Goal: Find specific page/section: Find specific page/section

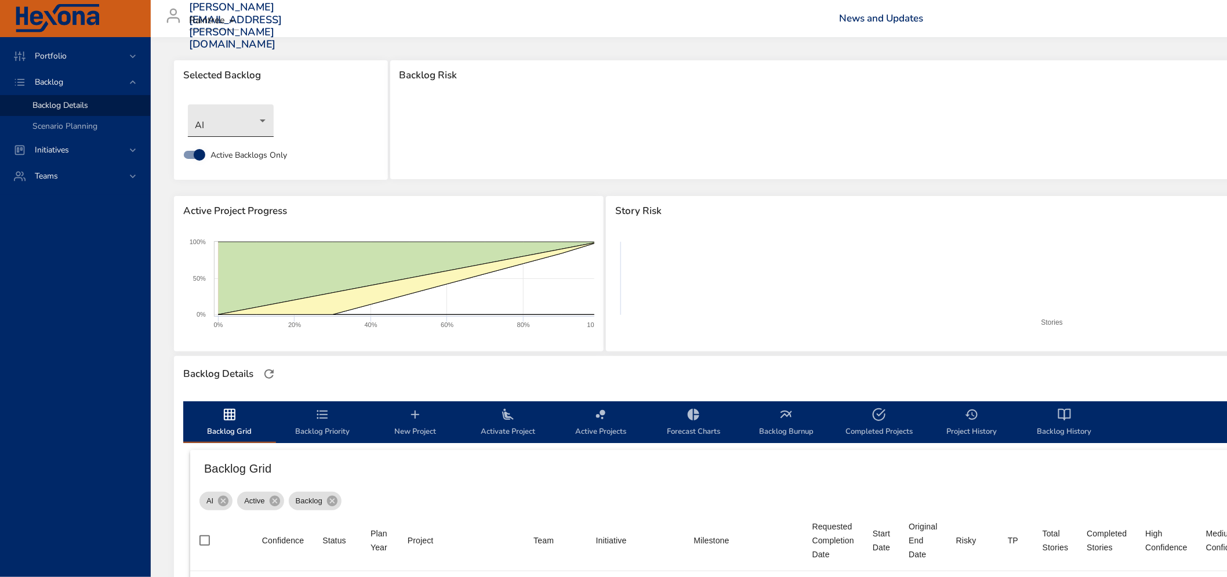
click at [258, 124] on body "Portfolio Backlog Backlog Details Scenario Planning Initiatives Teams [PERSON_N…" at bounding box center [613, 288] width 1227 height 577
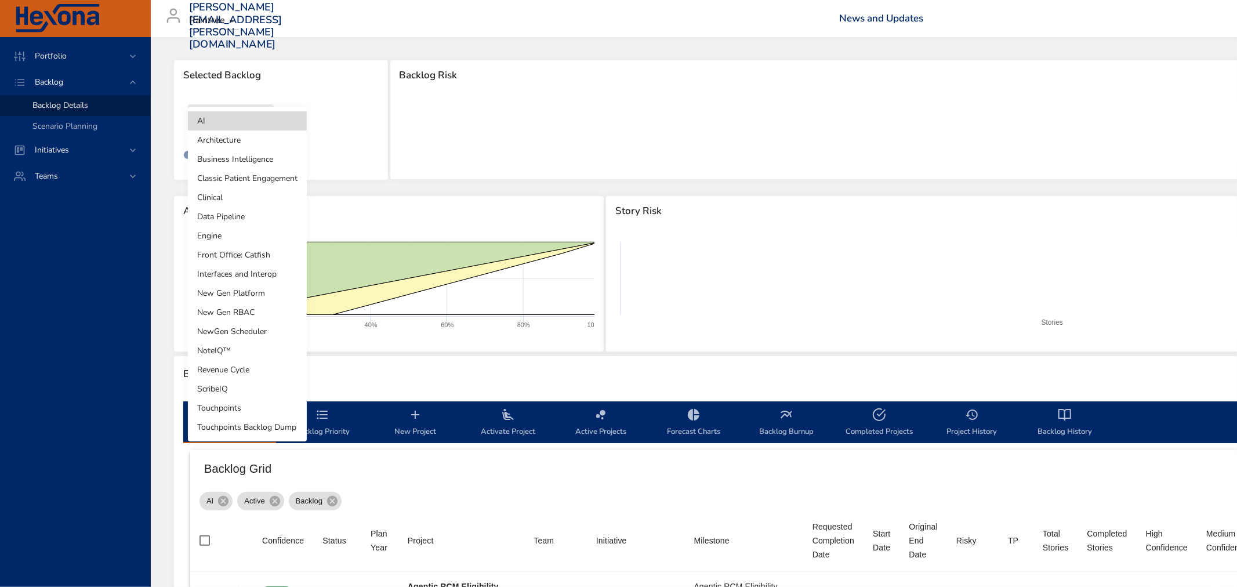
click at [245, 161] on li "Business Intelligence" at bounding box center [247, 159] width 119 height 19
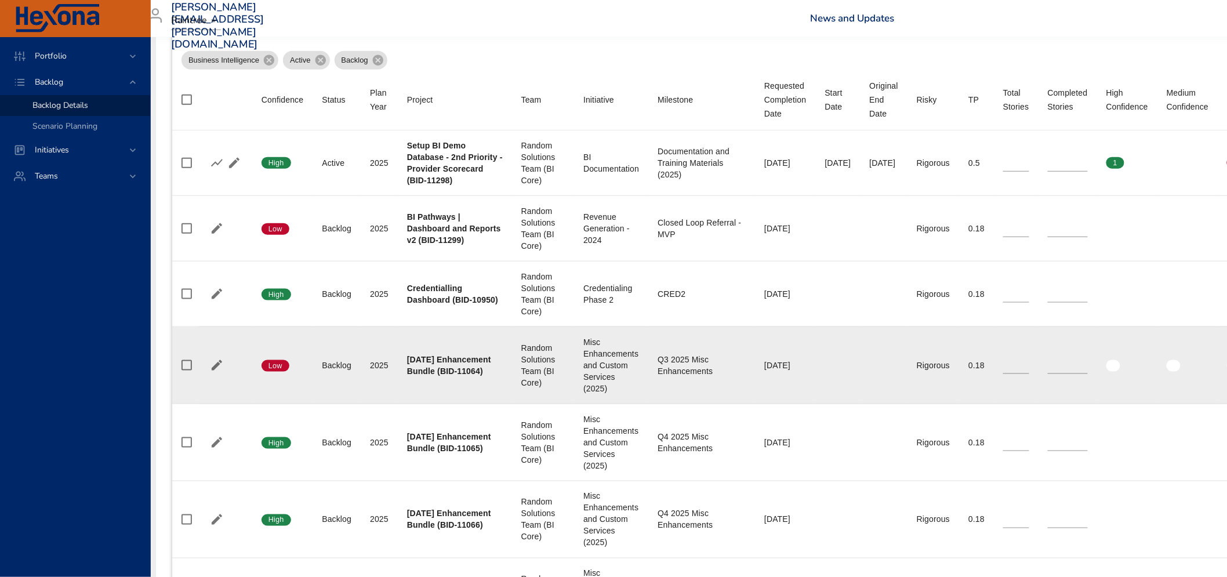
scroll to position [322, 18]
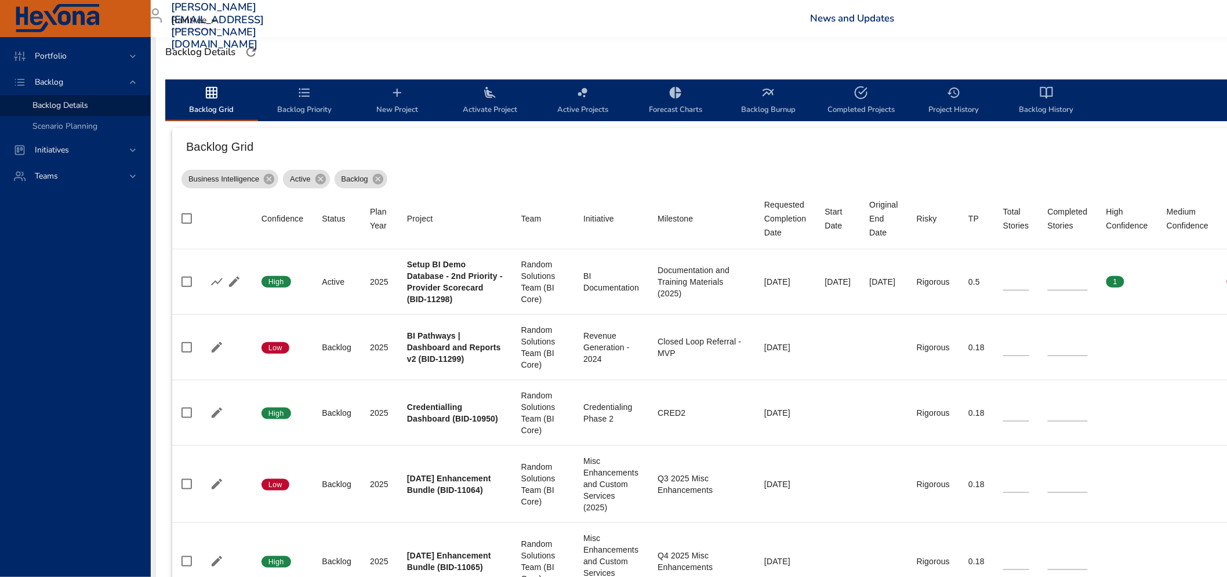
click at [302, 93] on icon "backlog-tab" at bounding box center [305, 93] width 14 height 14
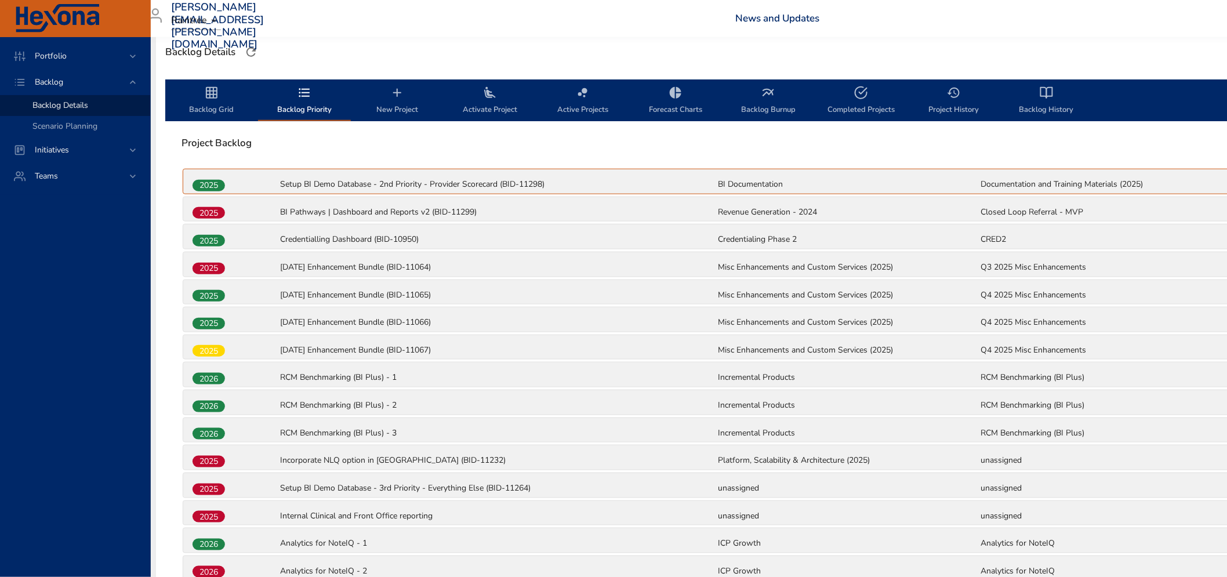
scroll to position [322, 17]
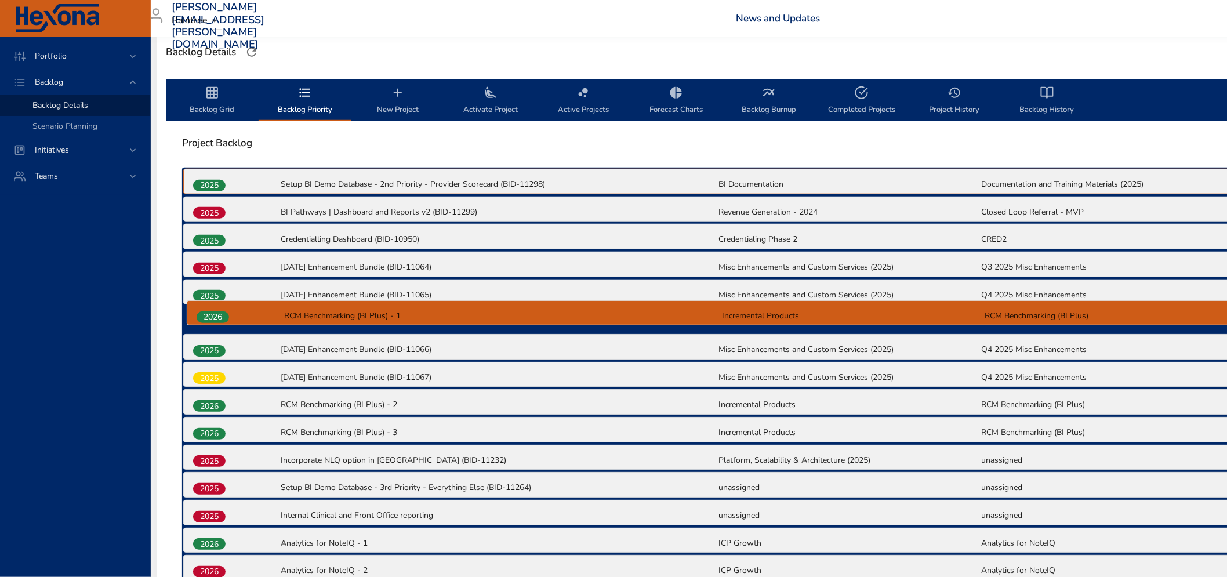
drag, startPoint x: 204, startPoint y: 378, endPoint x: 209, endPoint y: 315, distance: 62.8
click at [209, 315] on div "2025 Setup BI Demo Database - 2nd Priority - Provider Scorecard (BID-11298) BI …" at bounding box center [717, 555] width 1071 height 775
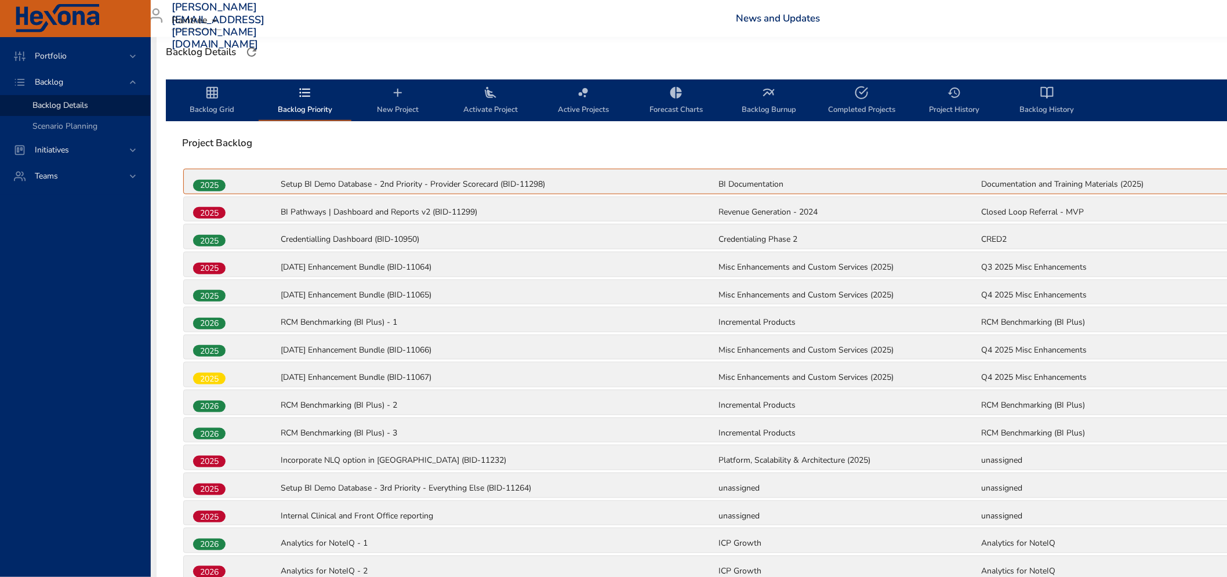
click at [211, 101] on span "Backlog Grid" at bounding box center [212, 101] width 79 height 31
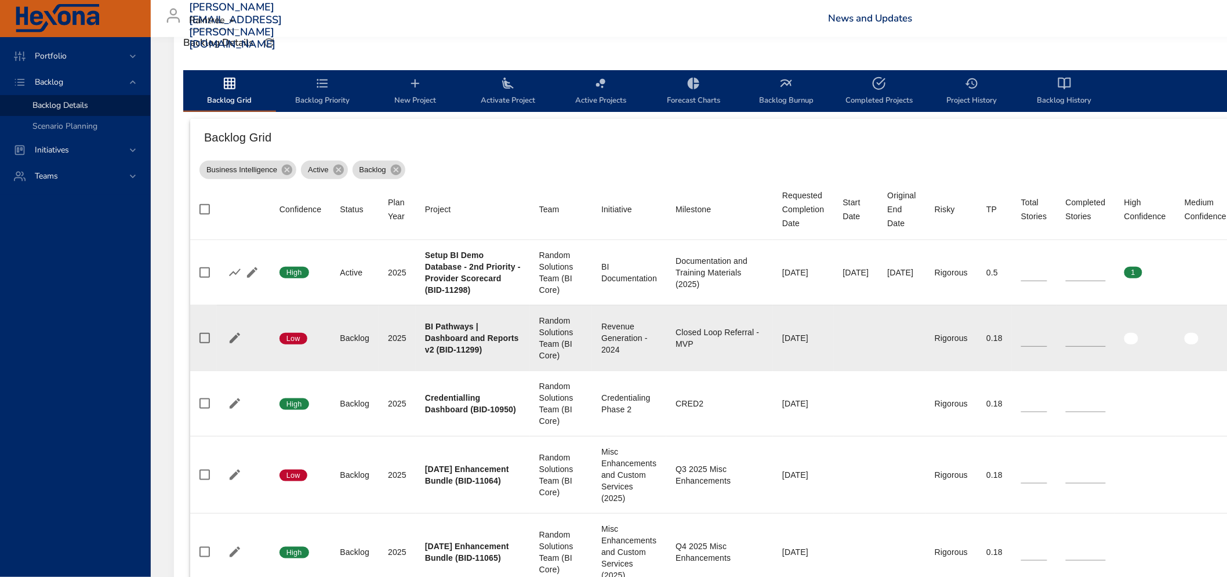
scroll to position [258, 0]
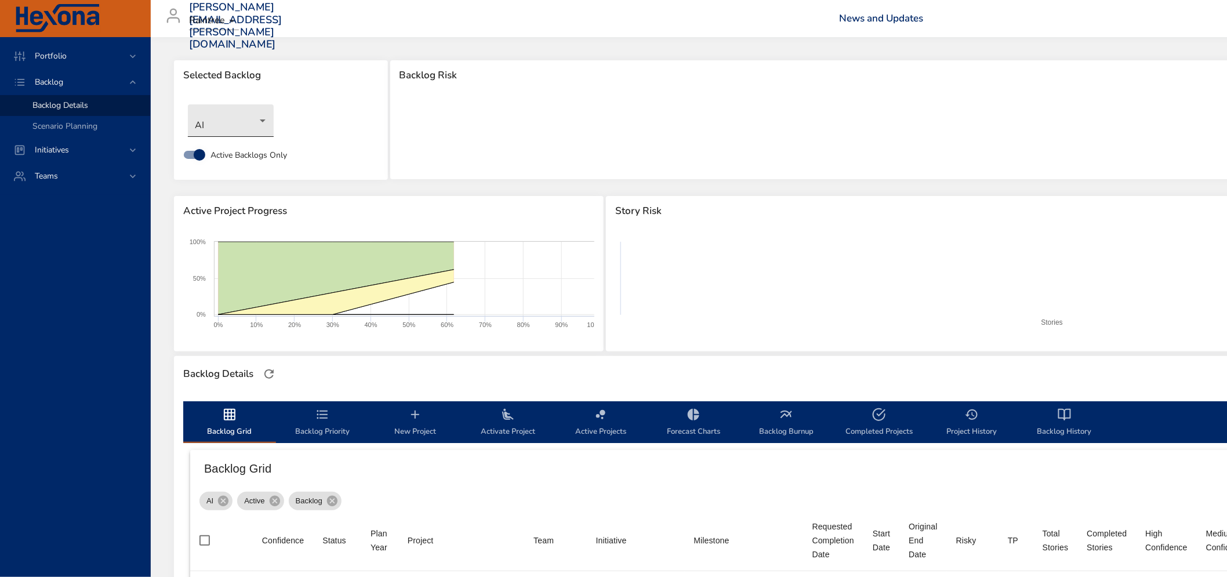
click at [246, 121] on body "Portfolio Backlog Backlog Details Scenario Planning Initiatives Teams indhu.lak…" at bounding box center [613, 288] width 1227 height 577
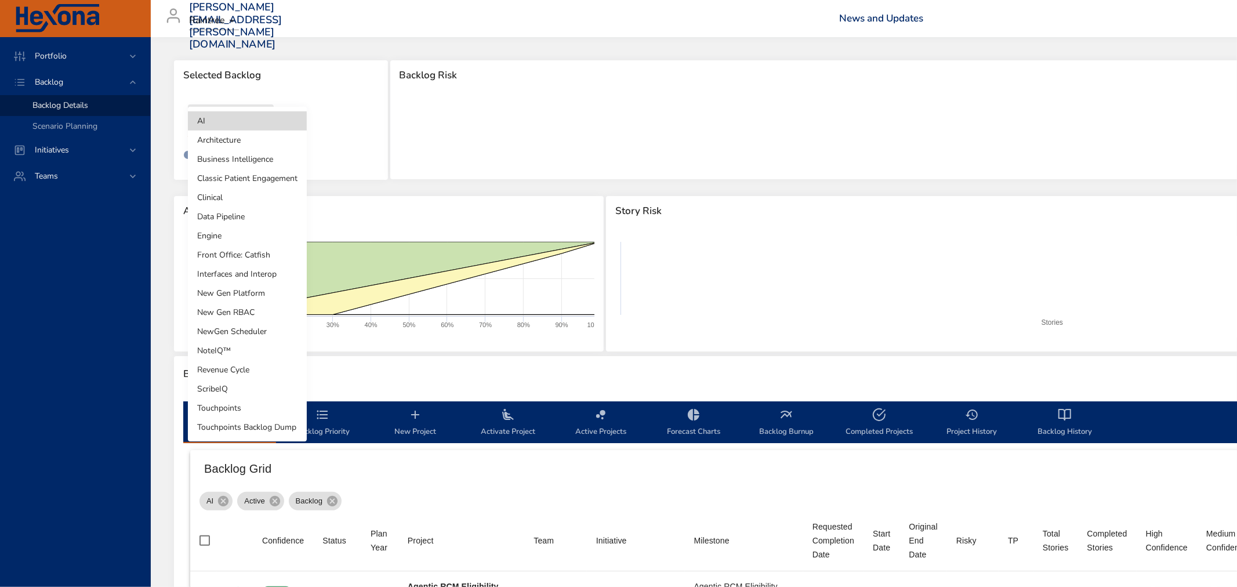
click at [235, 154] on li "Business Intelligence" at bounding box center [247, 159] width 119 height 19
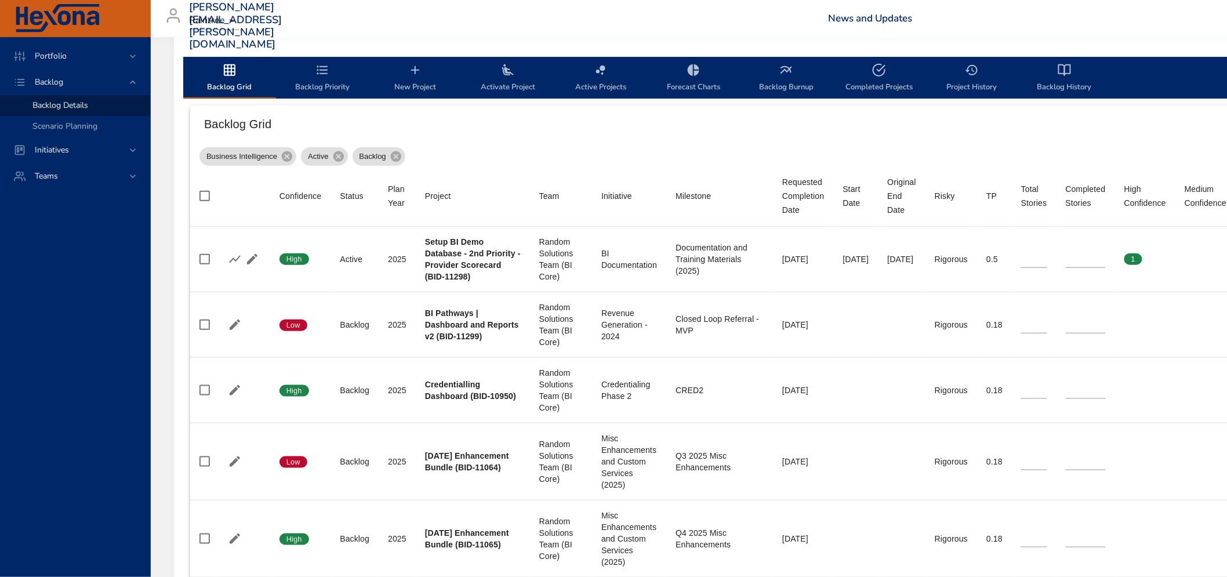
scroll to position [322, 0]
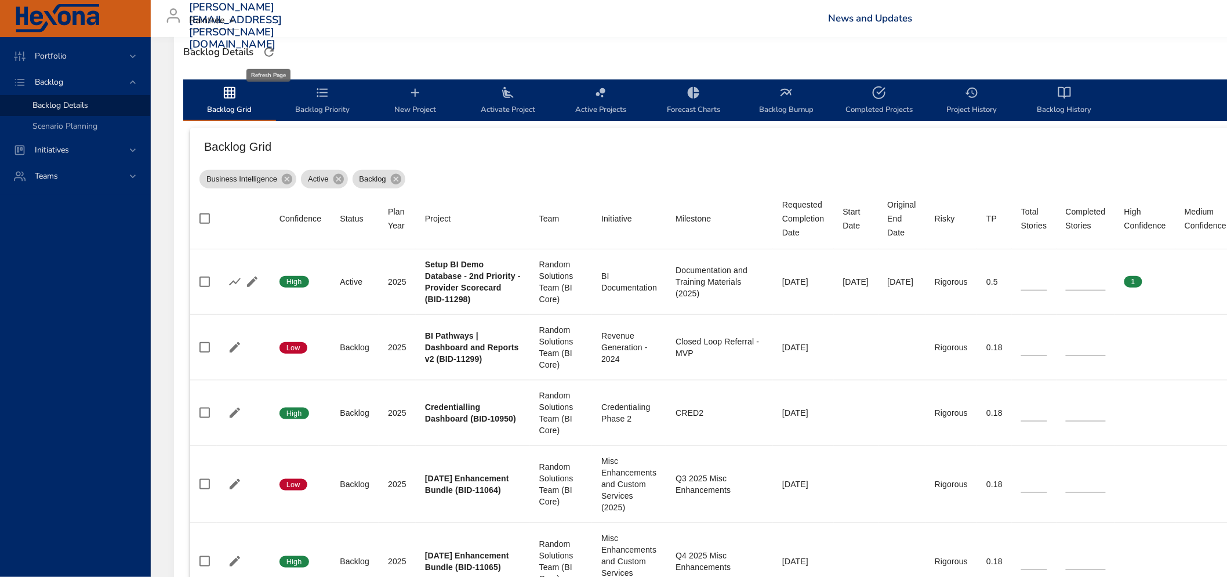
click at [267, 50] on icon "button" at bounding box center [269, 52] width 14 height 14
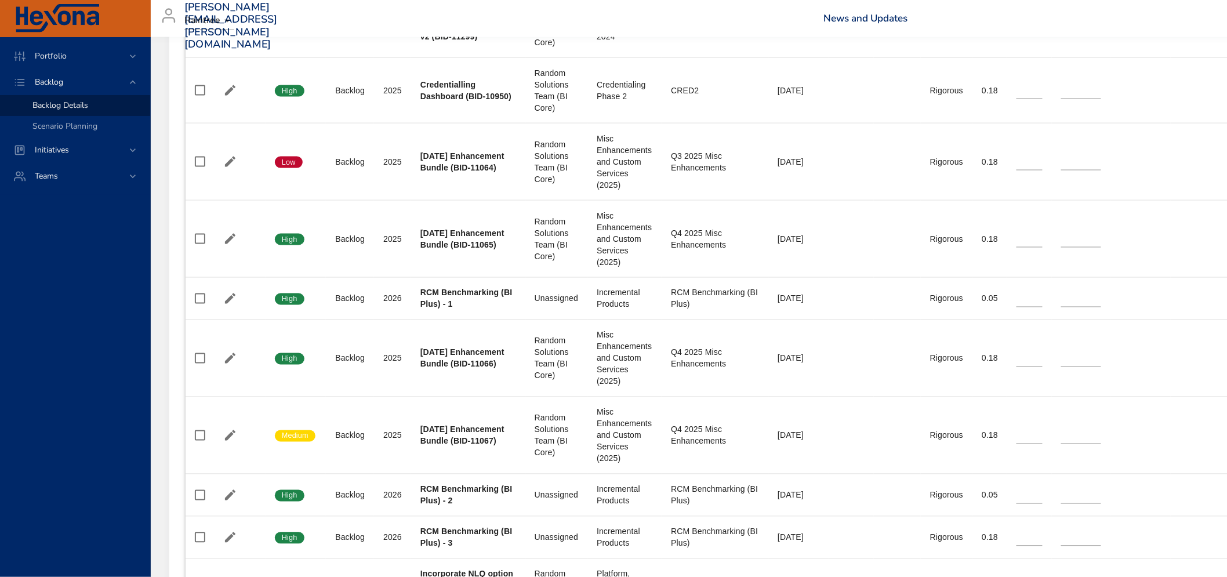
scroll to position [644, 3]
click at [1202, 14] on h6 "News and Updates" at bounding box center [1120, 19] width 590 height 12
